Goal: Transaction & Acquisition: Purchase product/service

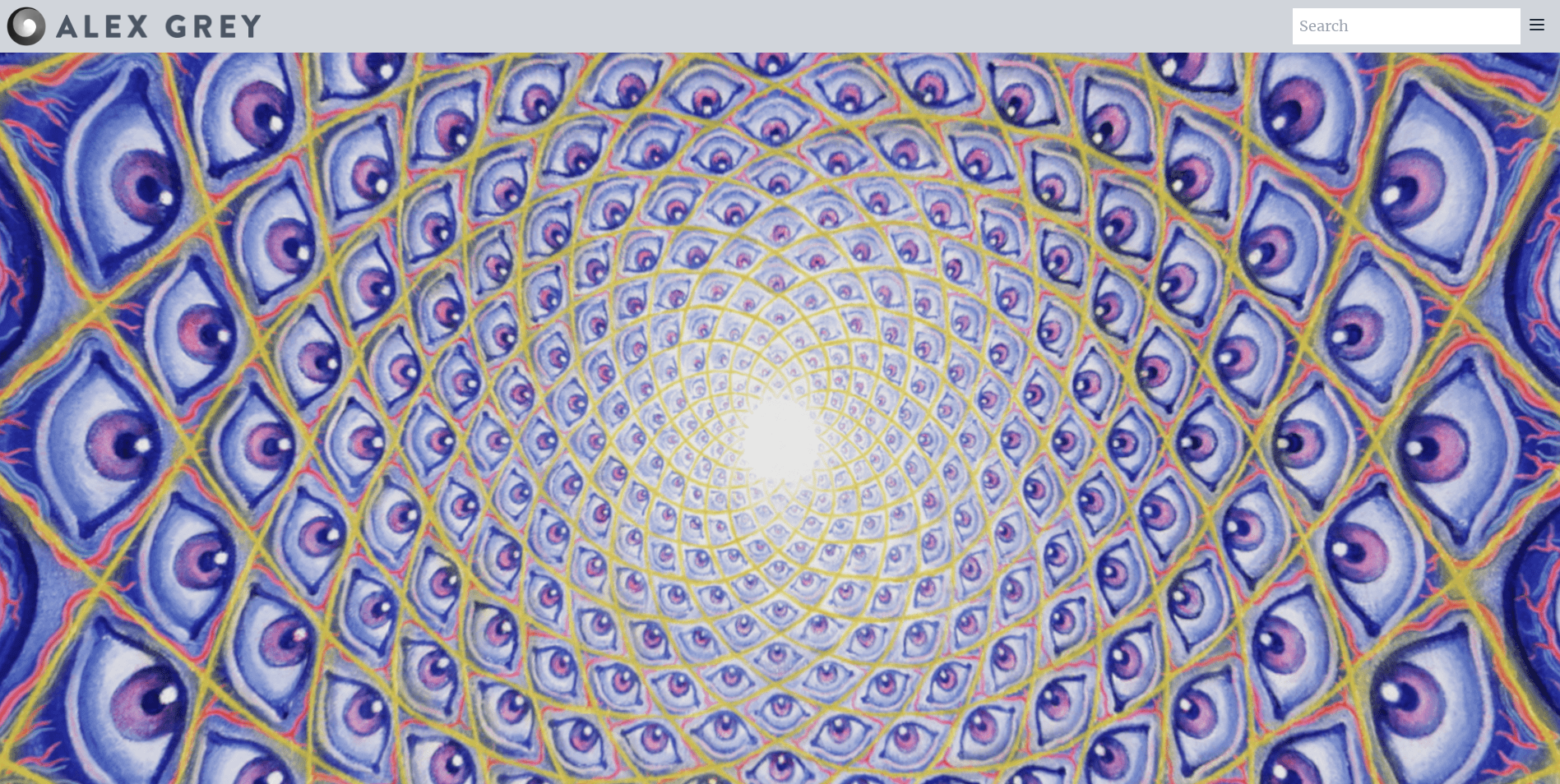
click at [1531, 27] on icon at bounding box center [1537, 25] width 20 height 20
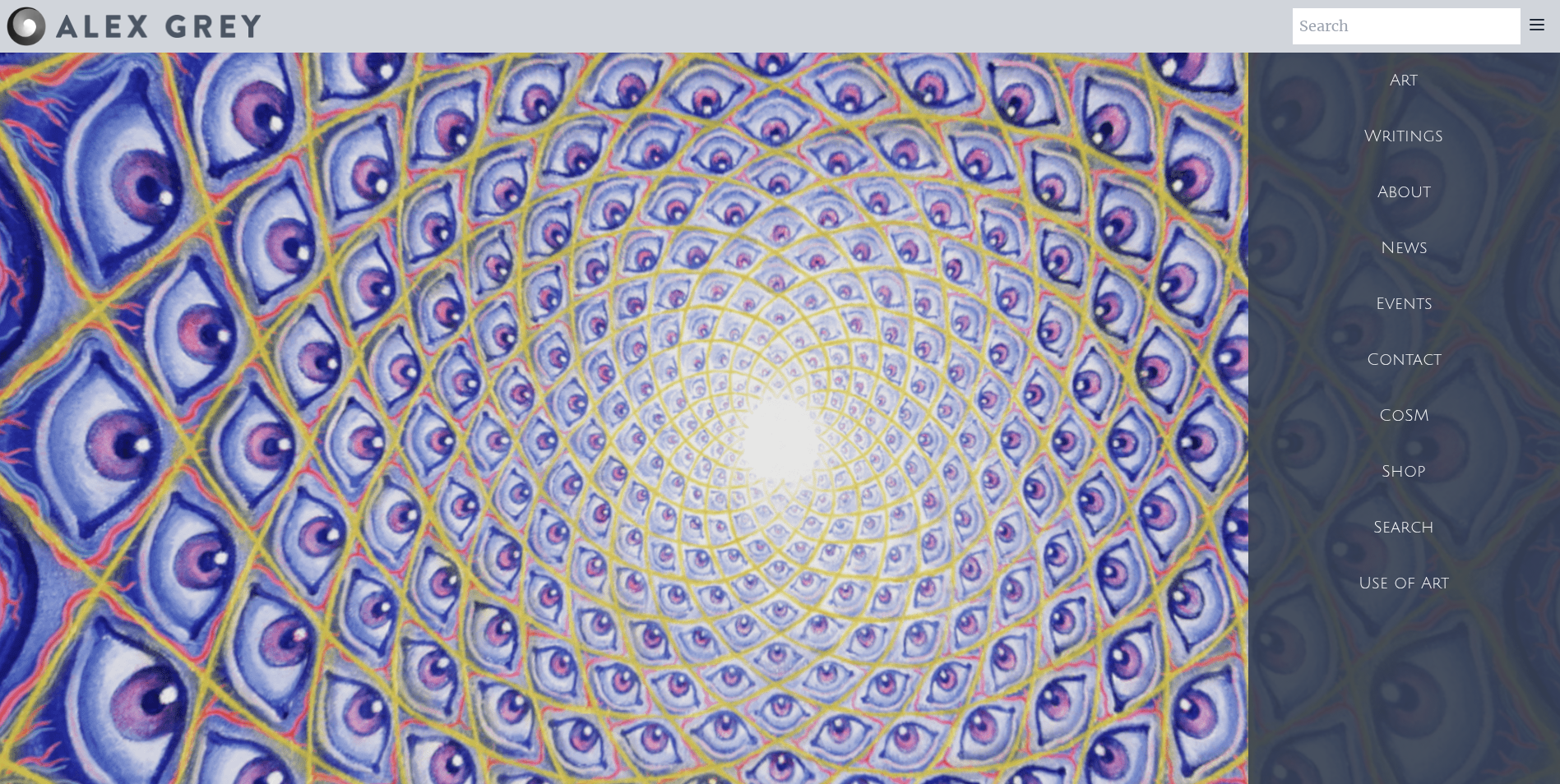
click at [1399, 466] on div "Shop" at bounding box center [1404, 471] width 312 height 56
click at [1416, 471] on div "Shop" at bounding box center [1404, 471] width 312 height 56
click at [1426, 470] on div "Shop" at bounding box center [1404, 471] width 312 height 56
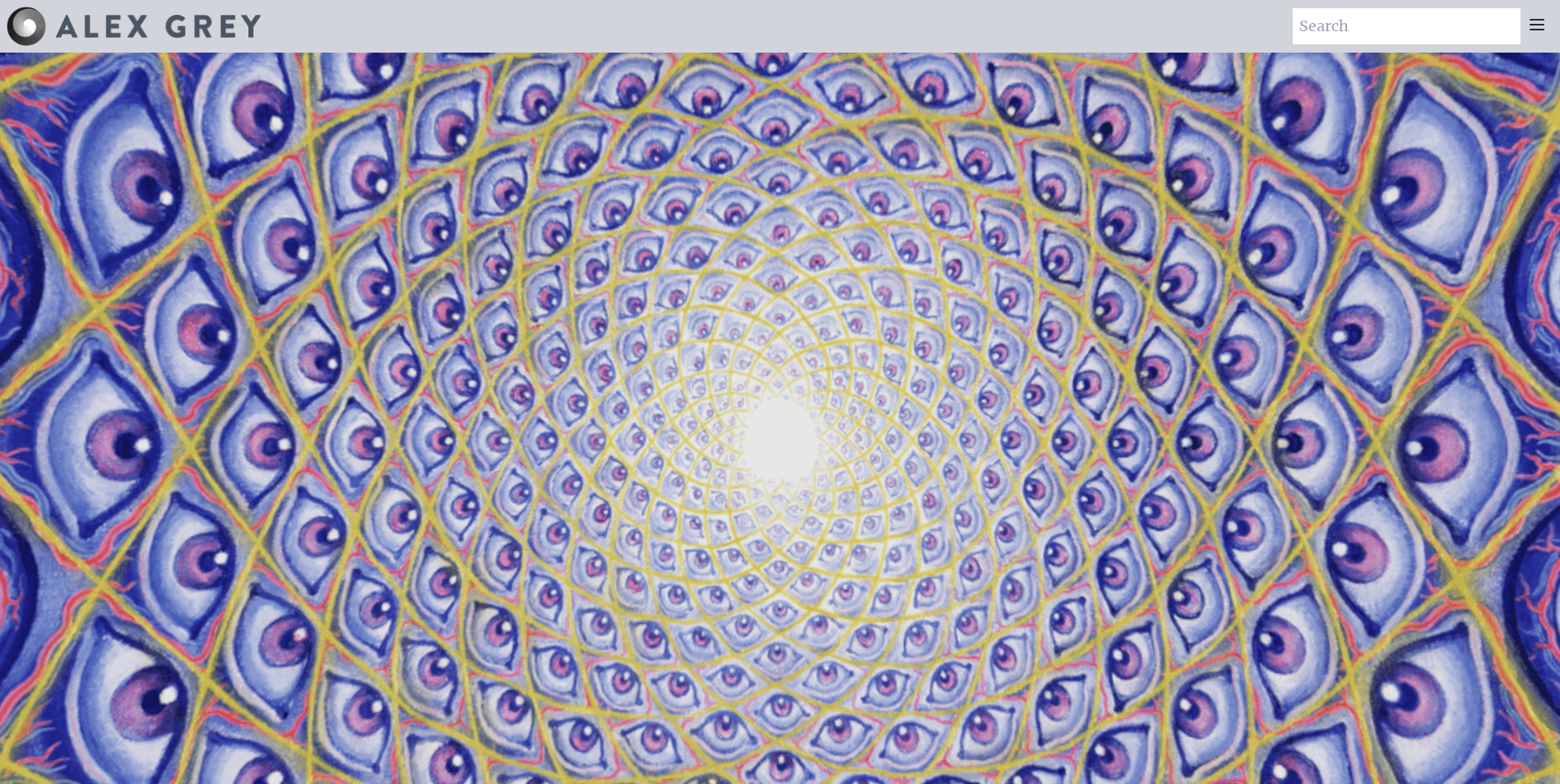
click at [1544, 24] on icon at bounding box center [1537, 25] width 13 height 10
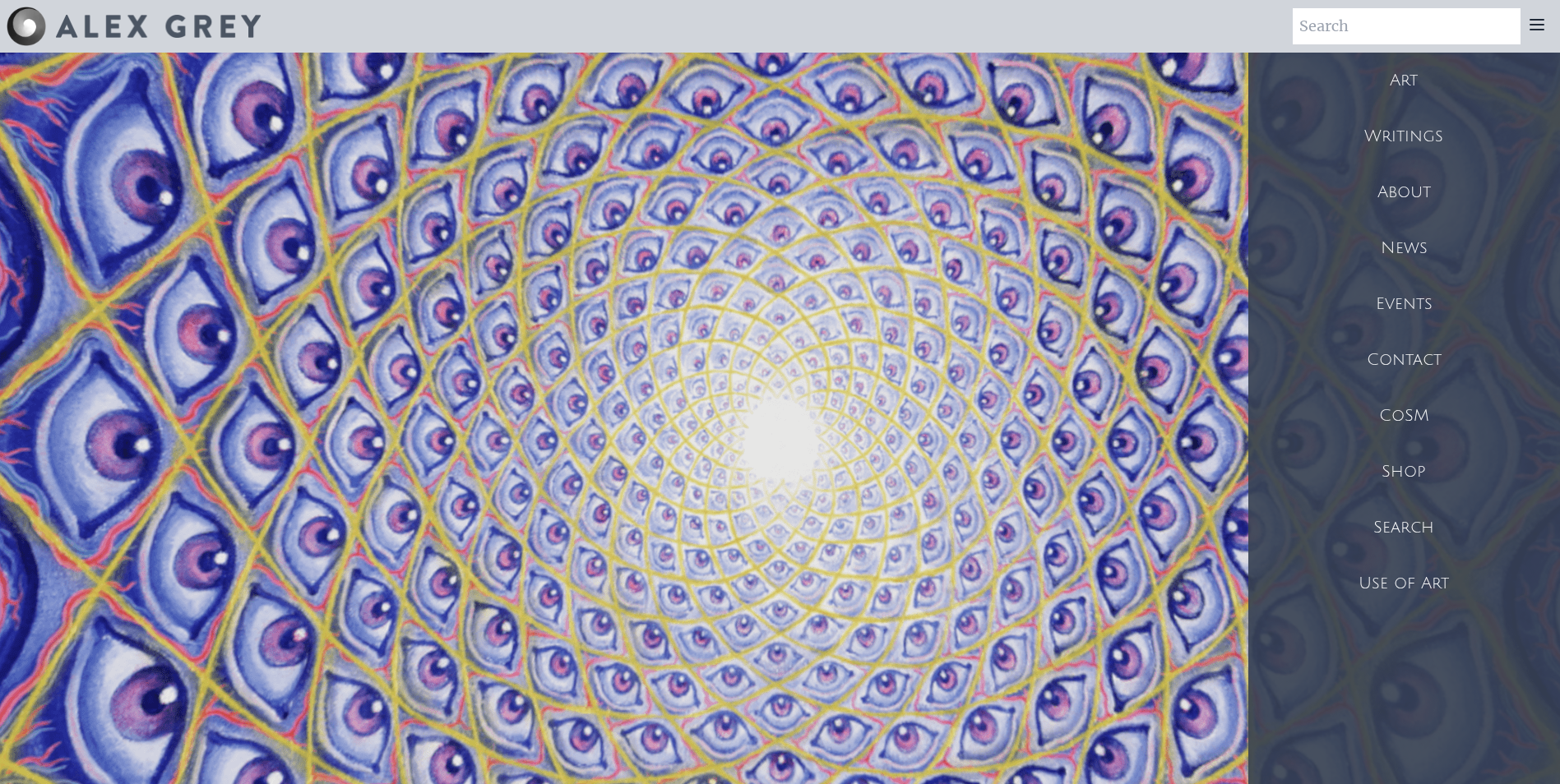
click at [1406, 467] on div "Shop" at bounding box center [1404, 471] width 312 height 56
